Goal: Transaction & Acquisition: Purchase product/service

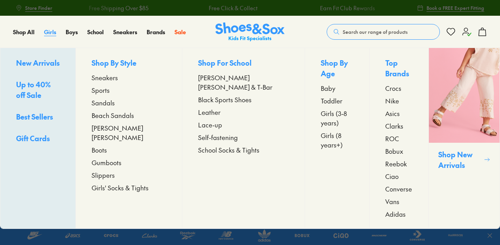
click at [50, 33] on span "Girls" at bounding box center [50, 32] width 12 height 8
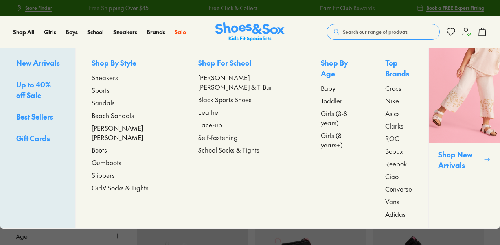
click at [117, 77] on span "Sneakers" at bounding box center [105, 77] width 26 height 9
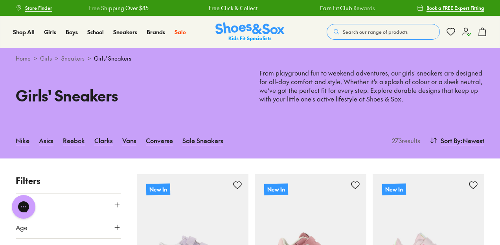
click at [117, 203] on use at bounding box center [117, 204] width 5 height 5
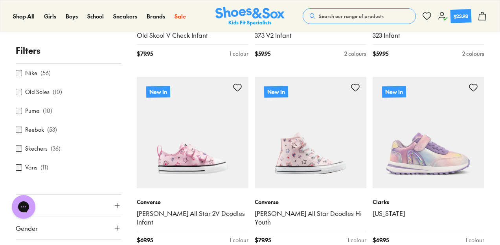
scroll to position [135, 0]
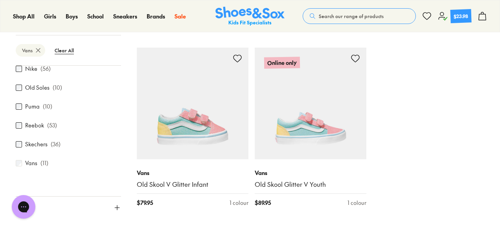
scroll to position [662, 0]
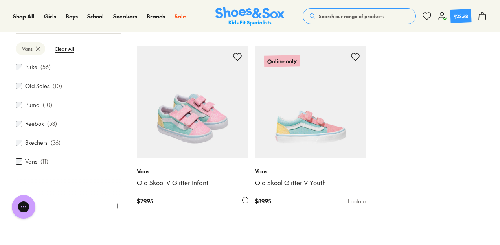
click at [215, 138] on img at bounding box center [193, 102] width 112 height 112
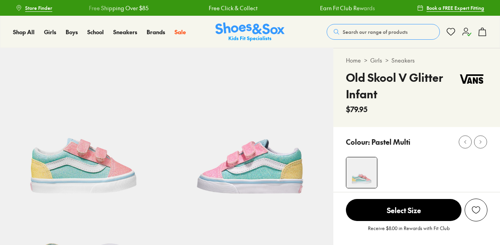
select select "*"
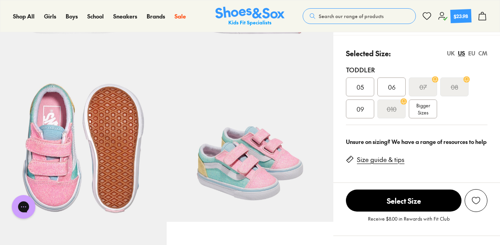
scroll to position [161, 0]
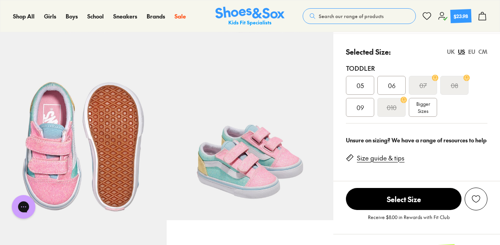
click at [471, 52] on div "EU" at bounding box center [471, 52] width 7 height 8
click at [392, 81] on span "22" at bounding box center [391, 85] width 6 height 9
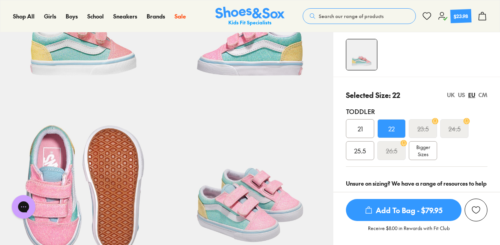
scroll to position [123, 0]
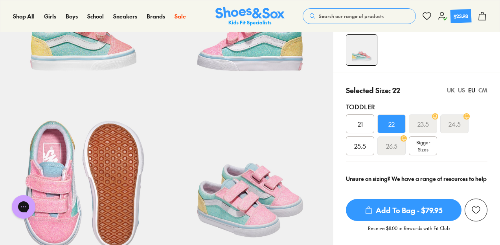
click at [399, 205] on span "Add To Bag - $79.95" at bounding box center [404, 210] width 116 height 22
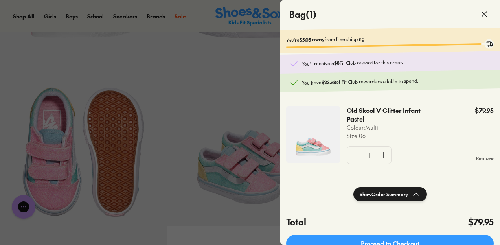
scroll to position [0, 0]
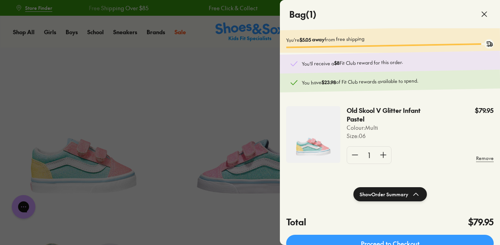
click at [487, 13] on icon at bounding box center [484, 13] width 9 height 9
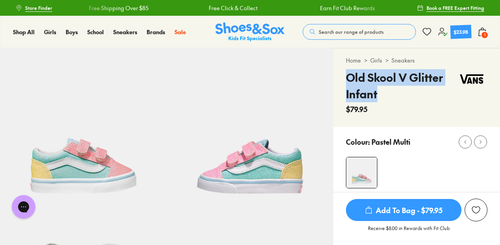
drag, startPoint x: 376, startPoint y: 96, endPoint x: 347, endPoint y: 80, distance: 32.6
click at [347, 80] on h4 "Old Skool V Glitter Infant" at bounding box center [401, 85] width 110 height 33
copy h4 "Old Skool V Glitter Infant"
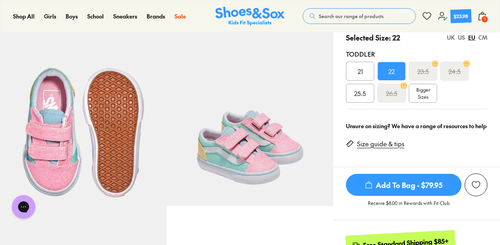
scroll to position [167, 0]
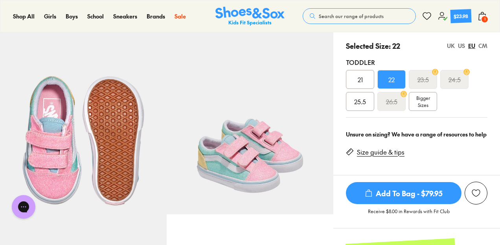
click at [400, 194] on span "Add To Bag - $79.95" at bounding box center [404, 193] width 116 height 22
click at [459, 44] on div "US" at bounding box center [461, 46] width 7 height 8
